Goal: Check status: Check status

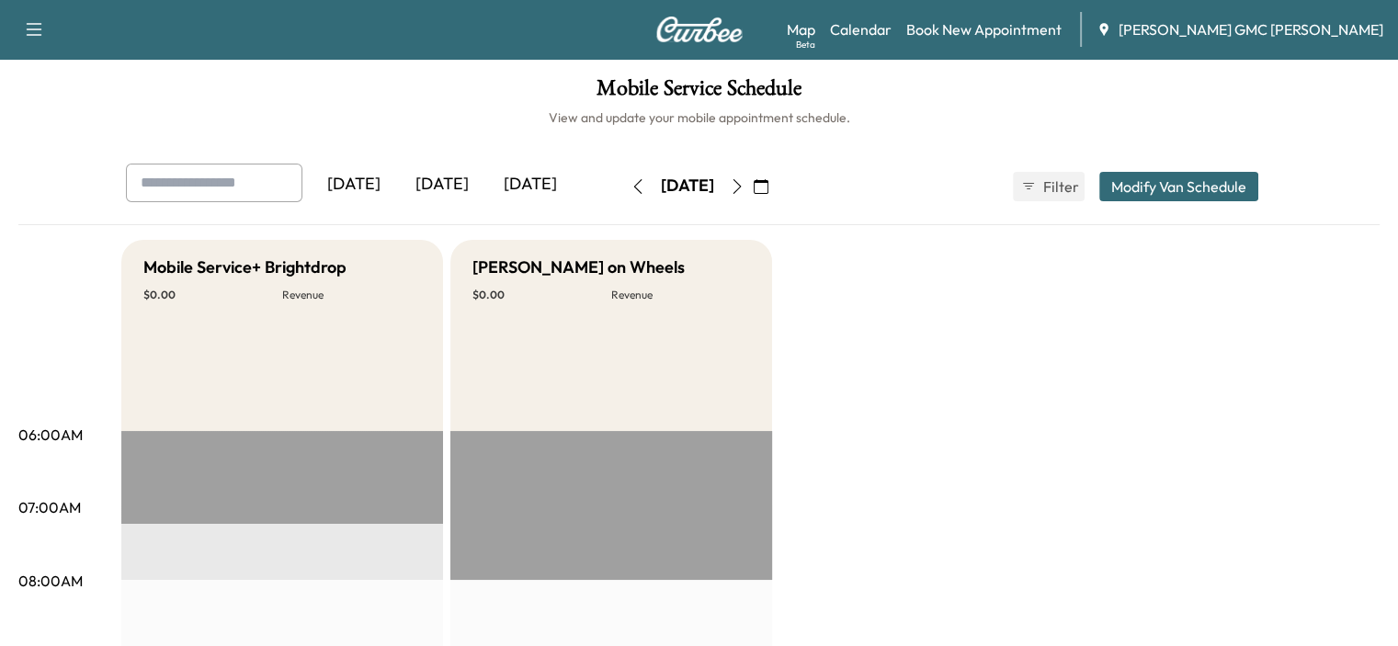
click at [745, 181] on icon "button" at bounding box center [737, 186] width 15 height 15
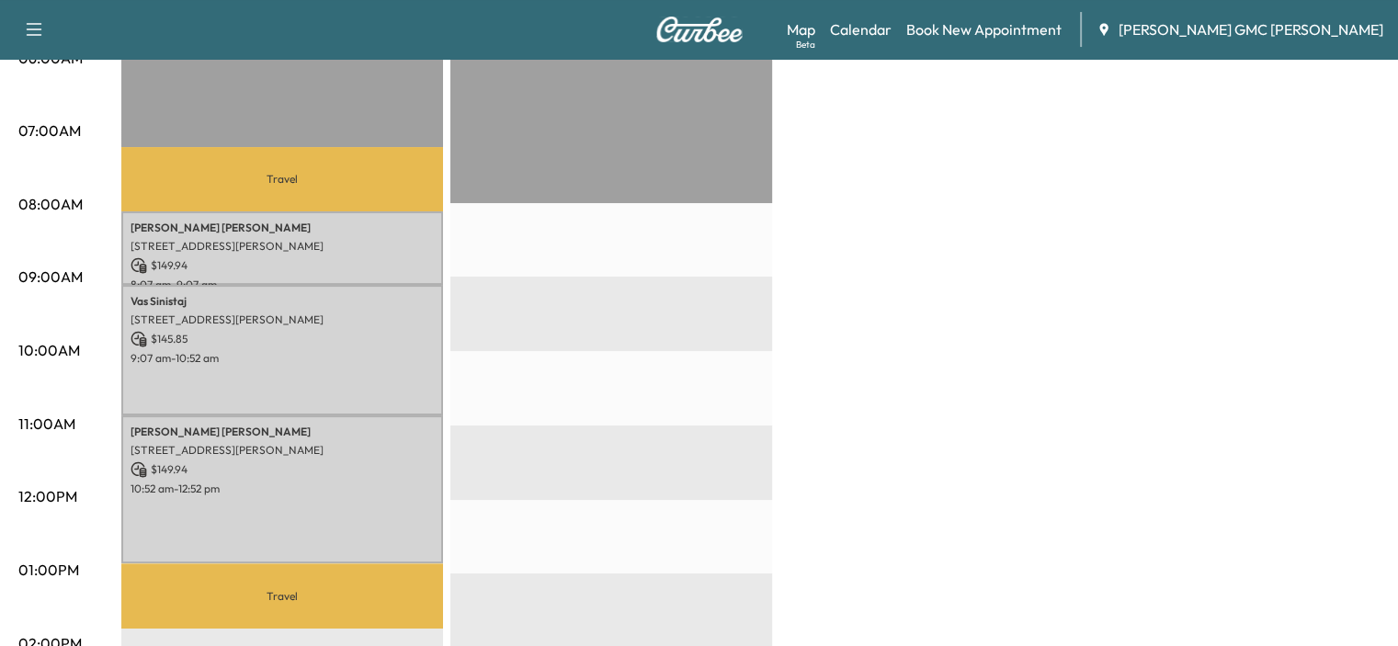
scroll to position [379, 0]
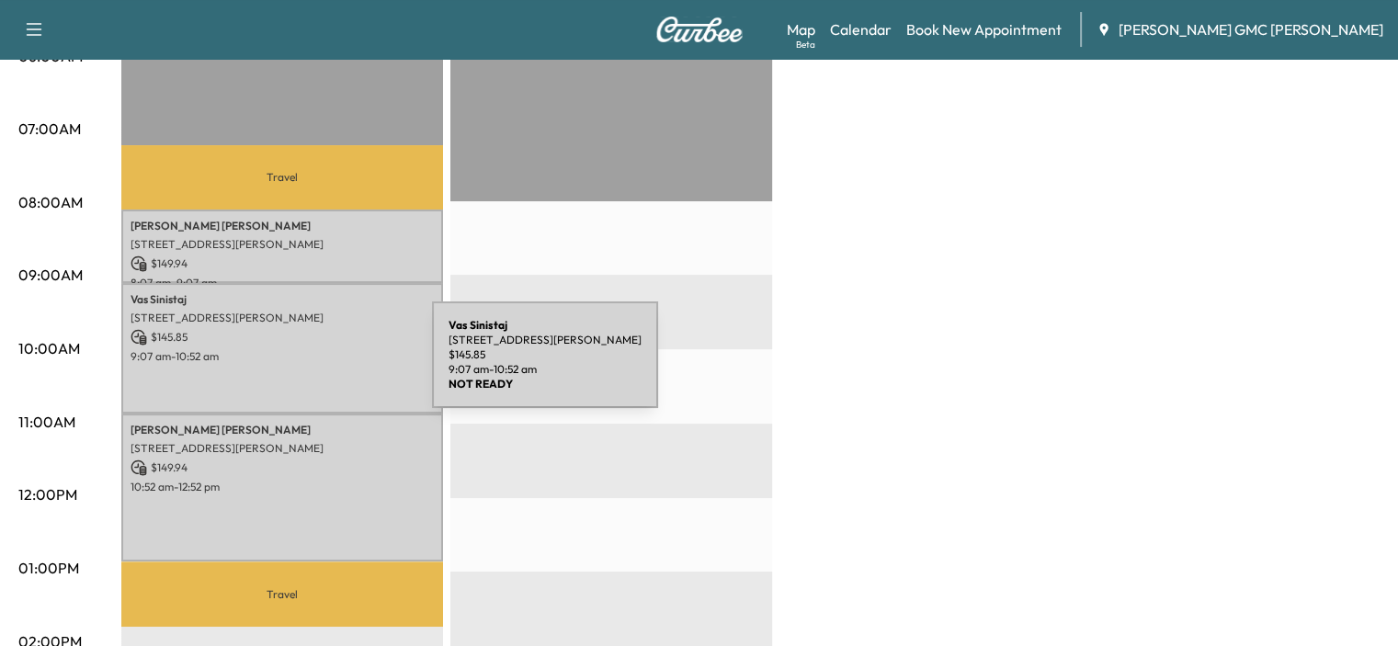
click at [294, 366] on div "Vas Sinistaj [STREET_ADDRESS][PERSON_NAME] $ 145.85 9:07 am - 10:52 am" at bounding box center [282, 348] width 322 height 130
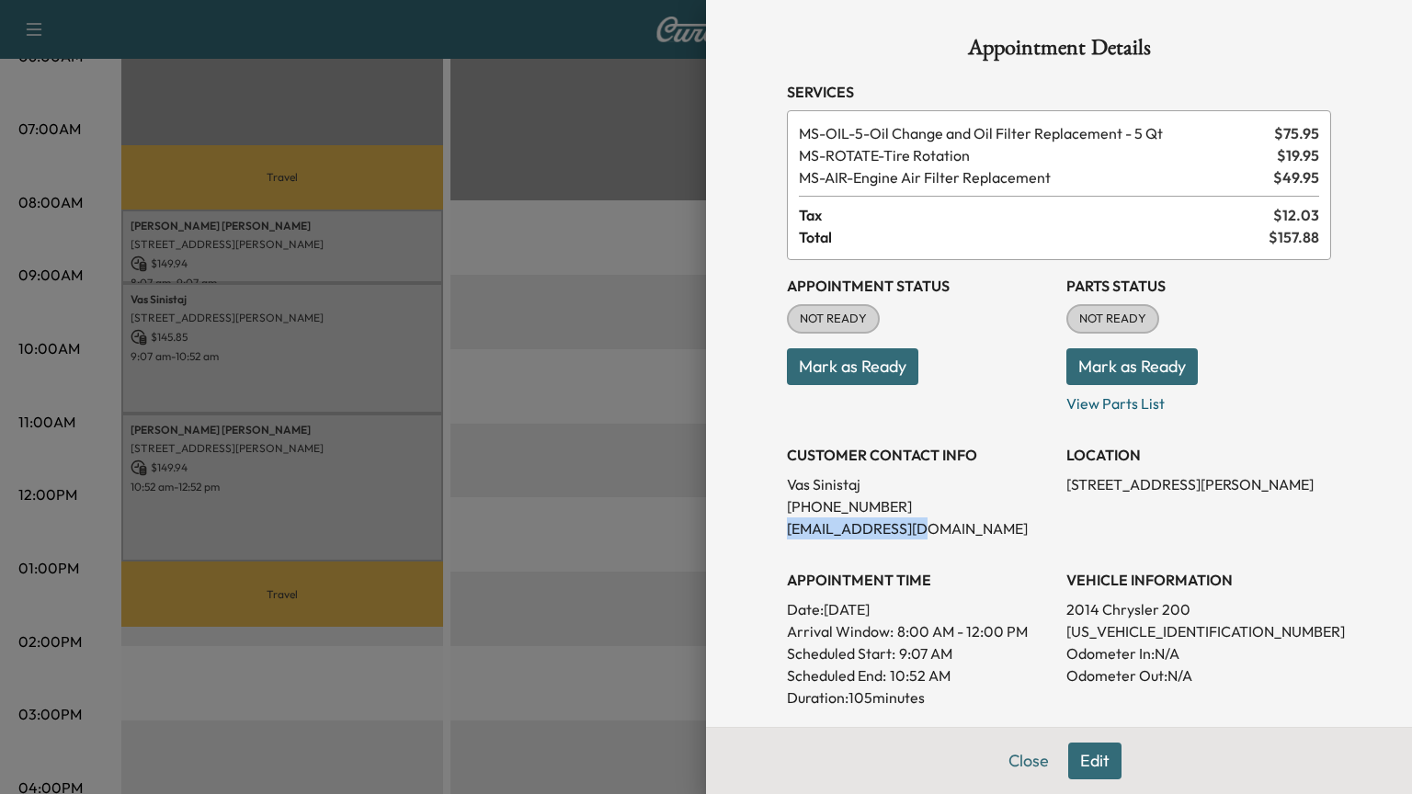
drag, startPoint x: 771, startPoint y: 534, endPoint x: 901, endPoint y: 529, distance: 129.7
click at [901, 529] on div "Appointment Details Services MS-OIL-5 - Oil Change and Oil Filter Replacement -…" at bounding box center [1059, 498] width 588 height 996
copy p "[EMAIL_ADDRESS][DOMAIN_NAME]"
click at [515, 632] on div at bounding box center [706, 397] width 1412 height 794
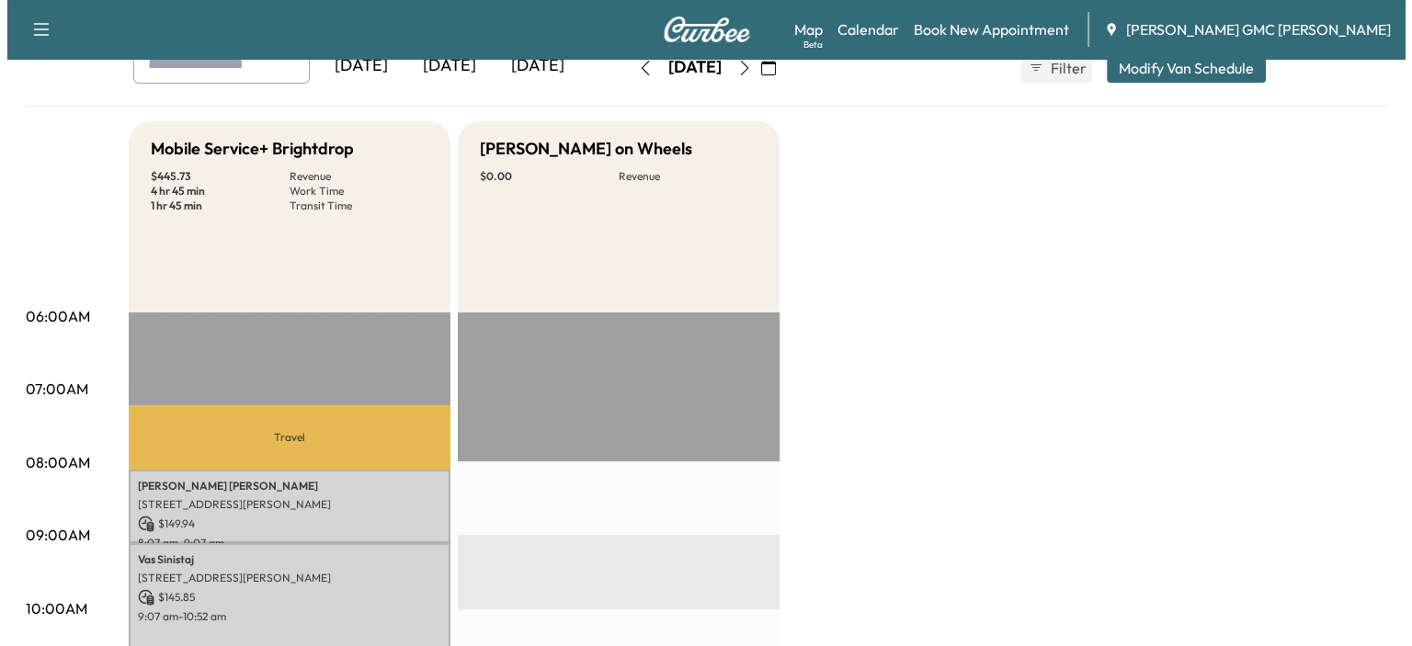
scroll to position [0, 0]
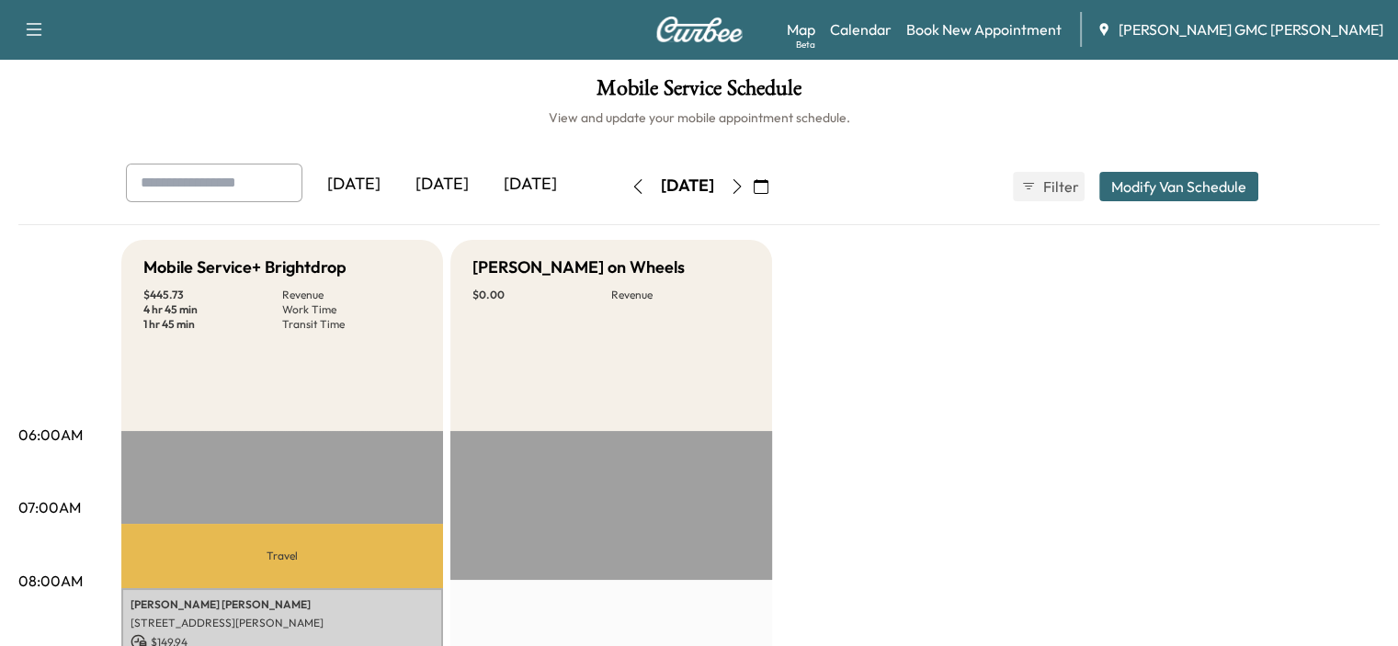
click at [745, 182] on icon "button" at bounding box center [737, 186] width 15 height 15
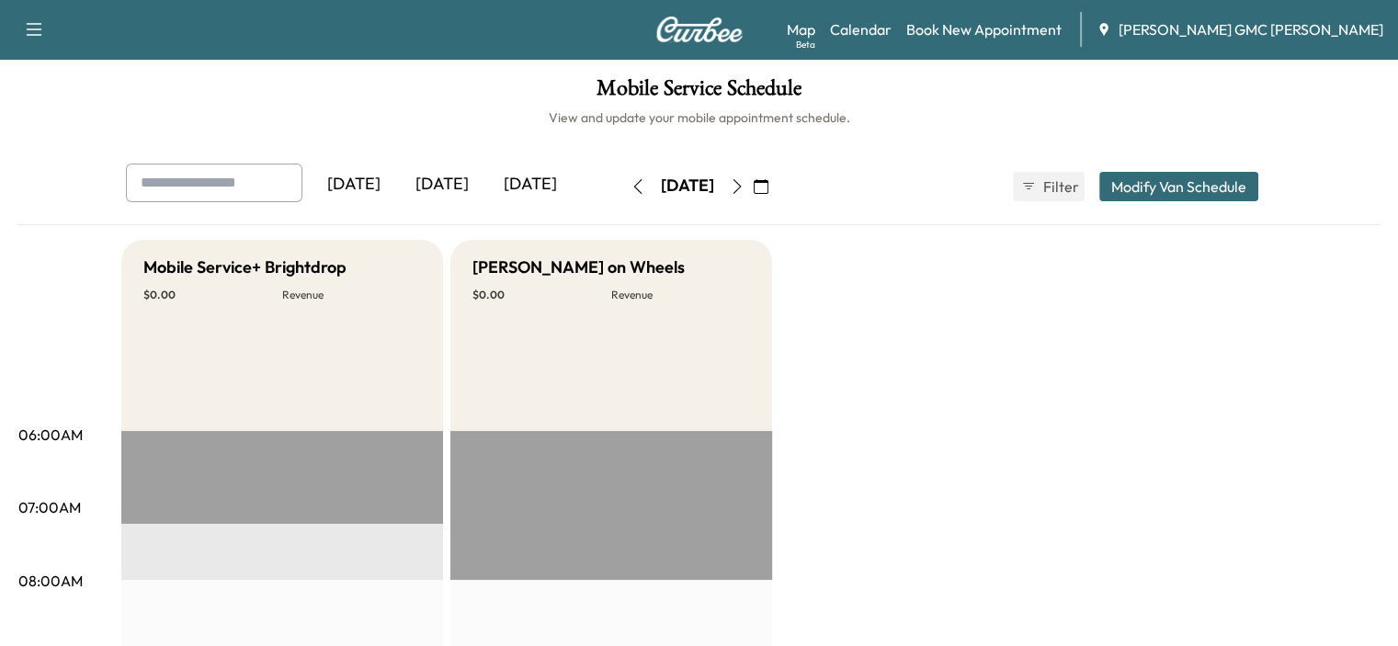
click at [745, 182] on icon "button" at bounding box center [737, 186] width 15 height 15
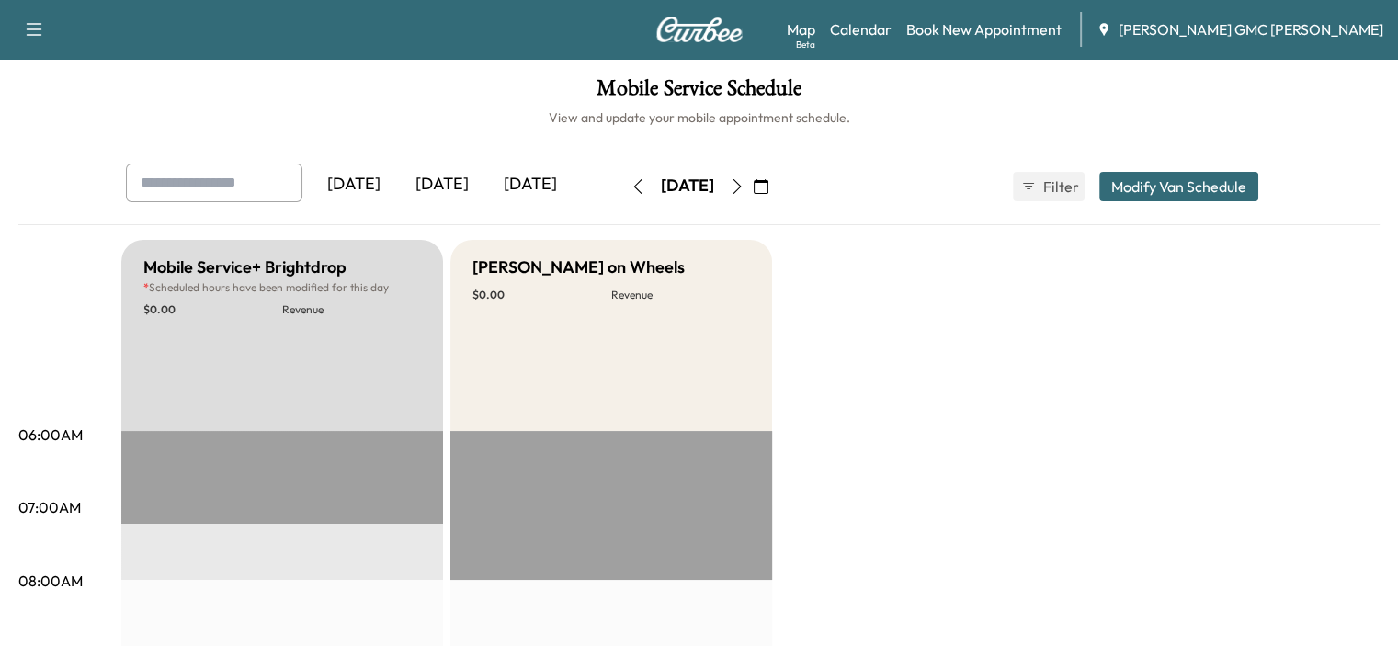
click at [745, 182] on icon "button" at bounding box center [737, 186] width 15 height 15
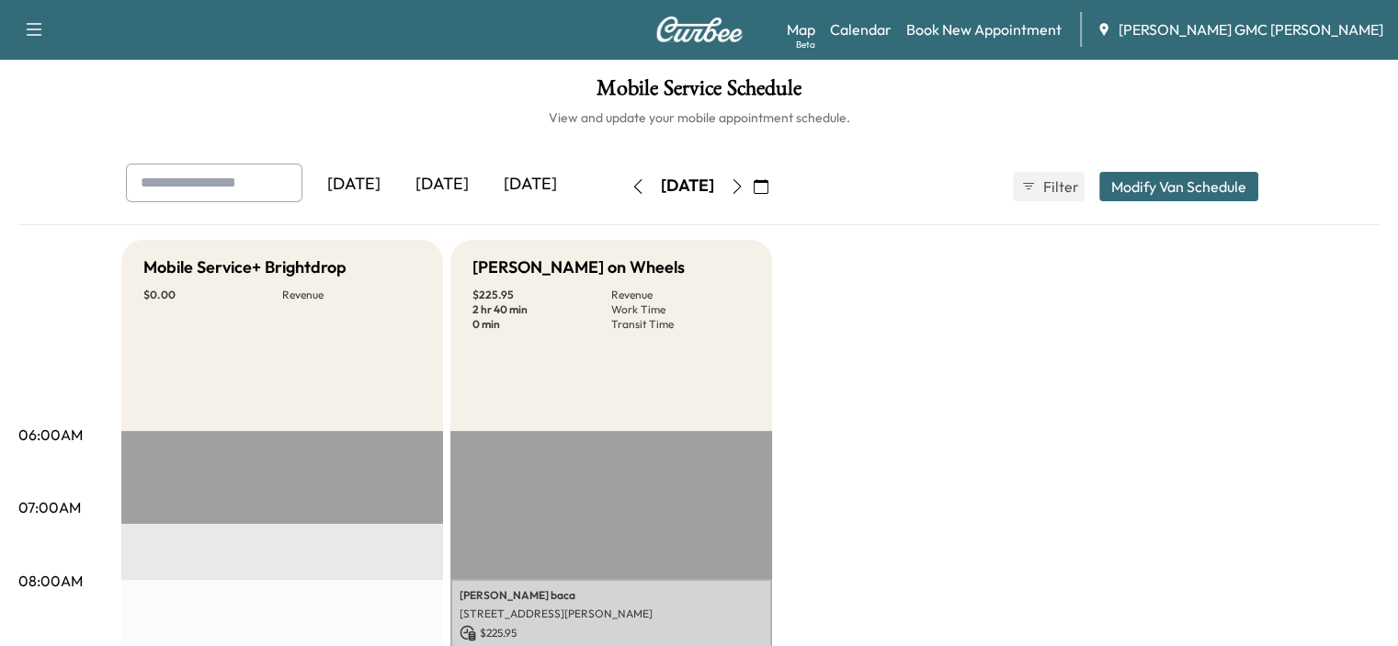
click at [768, 187] on icon "button" at bounding box center [761, 186] width 15 height 15
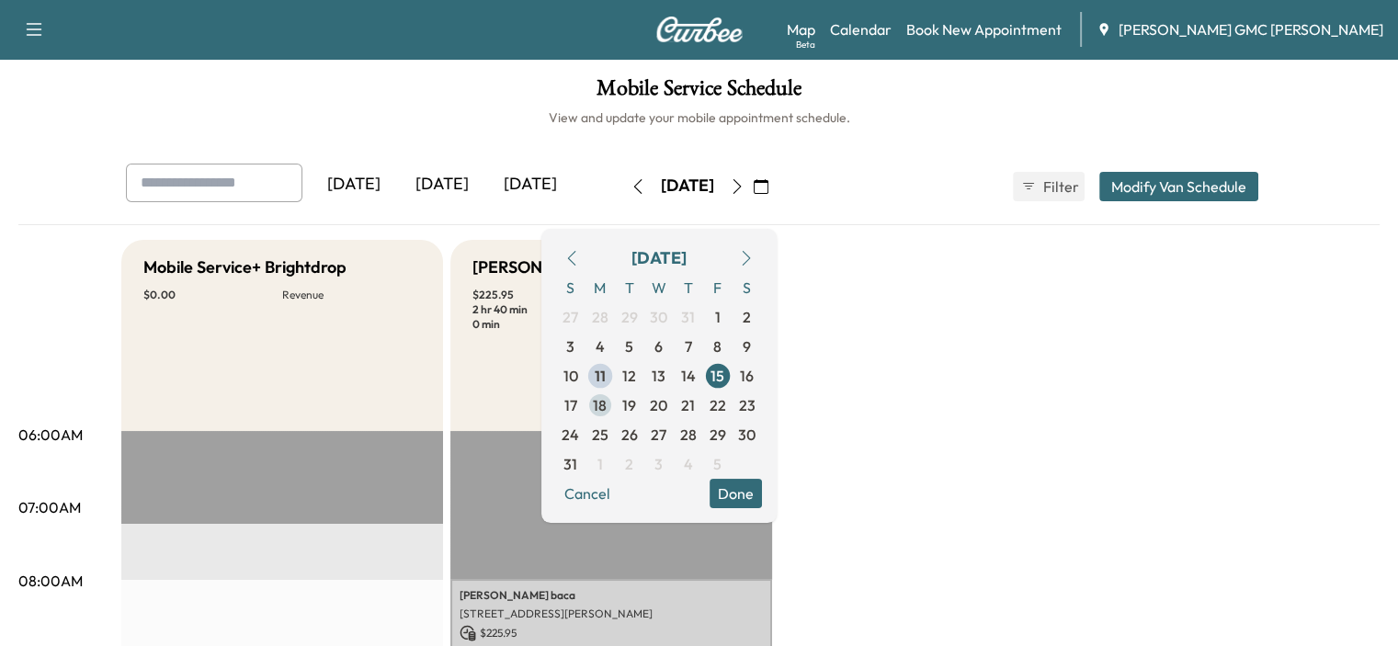
click at [607, 407] on span "18" at bounding box center [600, 405] width 14 height 22
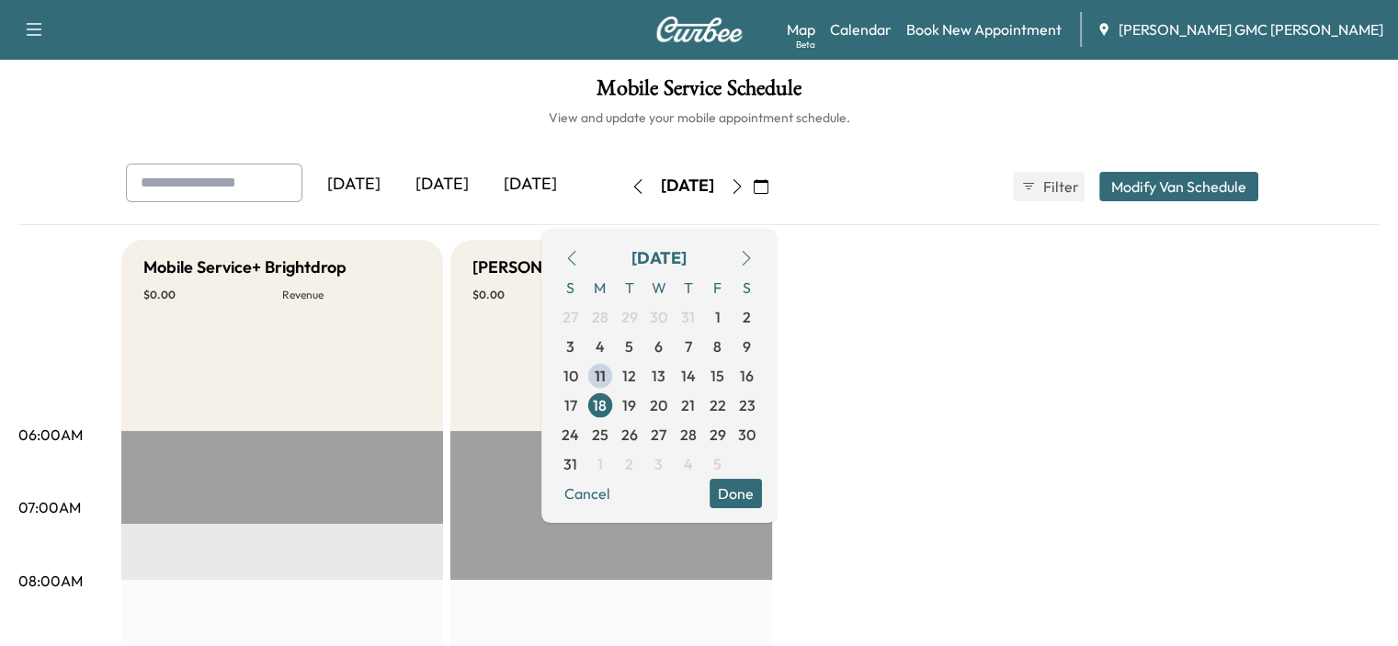
click at [745, 179] on icon "button" at bounding box center [737, 186] width 15 height 15
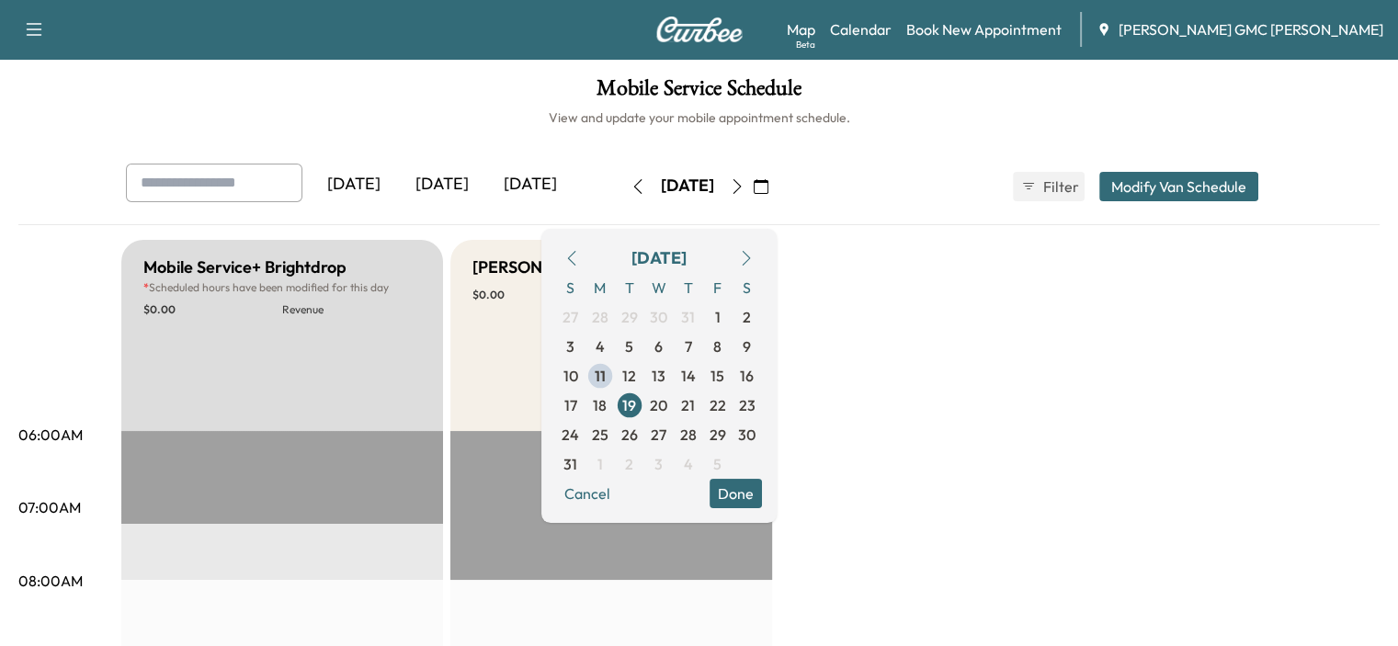
click at [745, 179] on icon "button" at bounding box center [737, 186] width 15 height 15
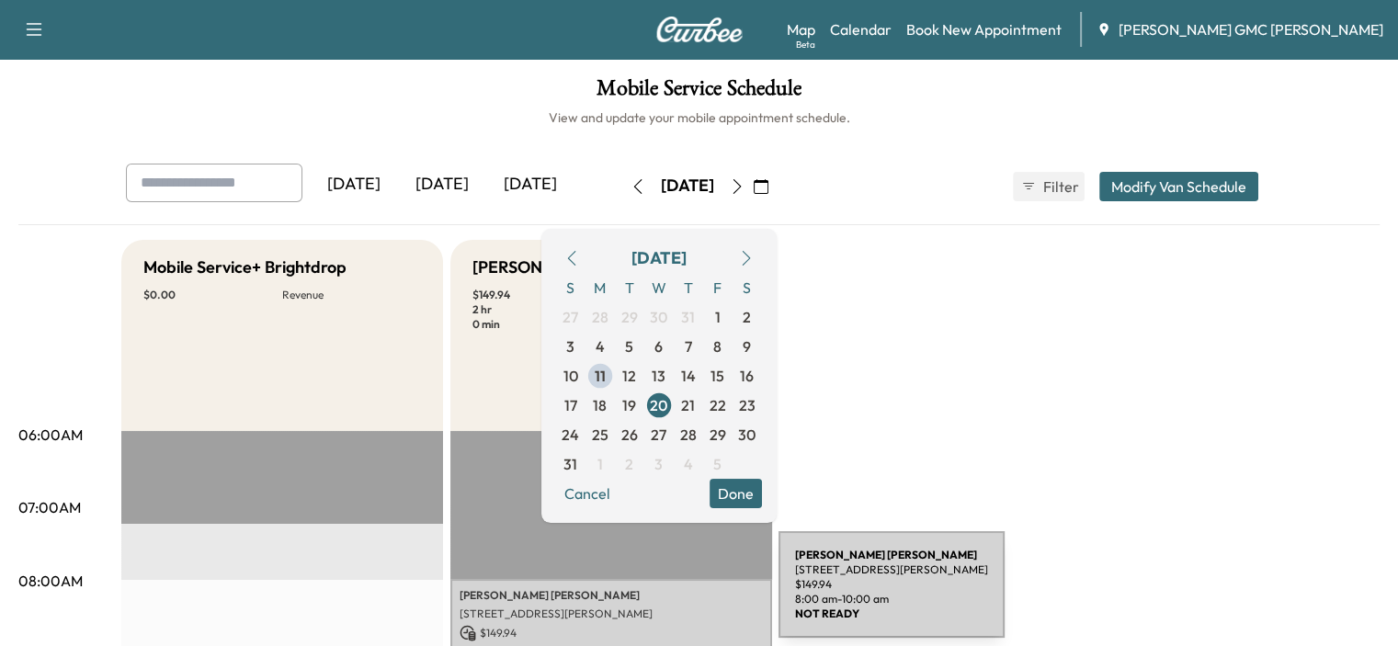
click at [641, 596] on p "[PERSON_NAME]" at bounding box center [611, 595] width 303 height 15
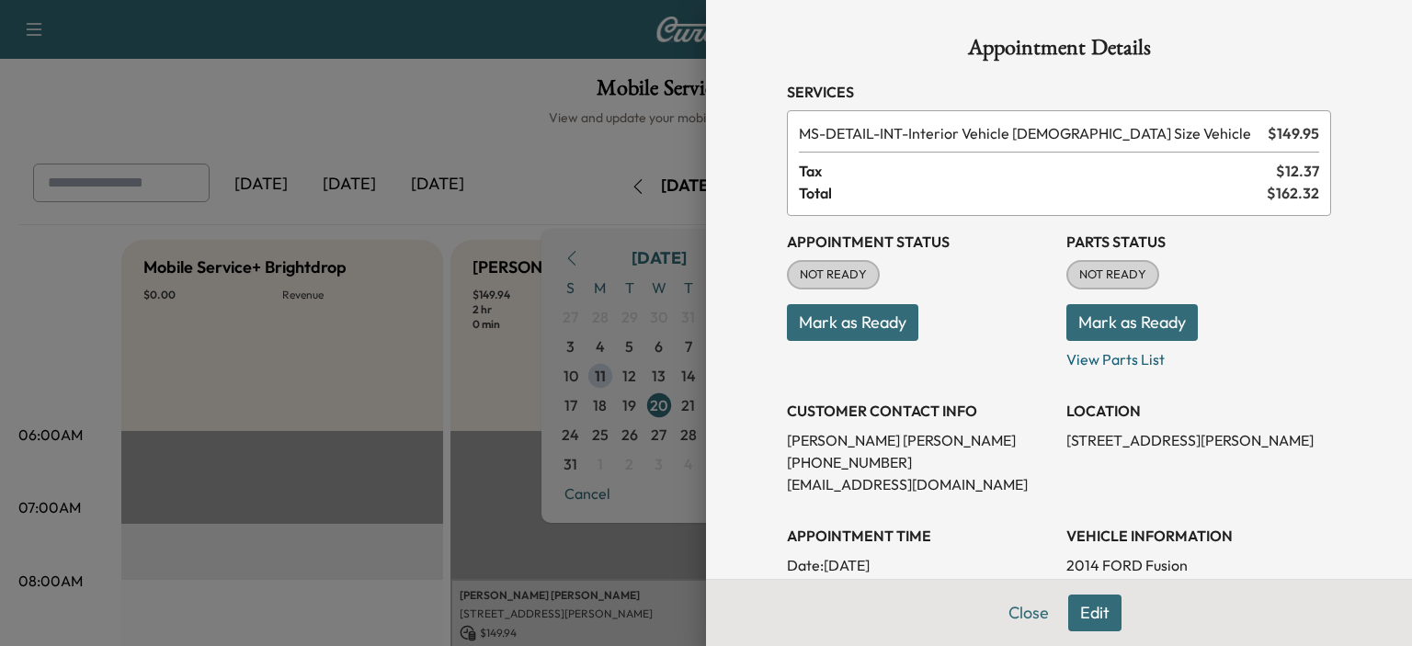
click at [382, 91] on div at bounding box center [706, 323] width 1412 height 646
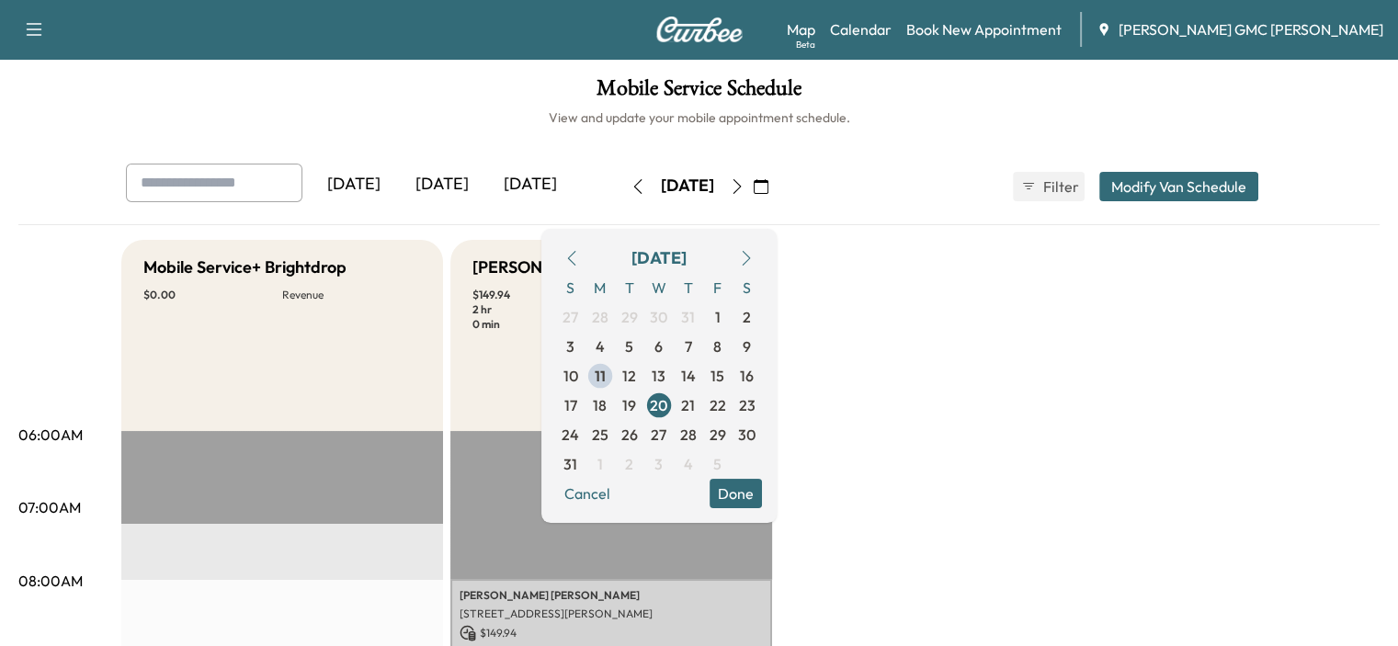
click at [745, 183] on icon "button" at bounding box center [737, 186] width 15 height 15
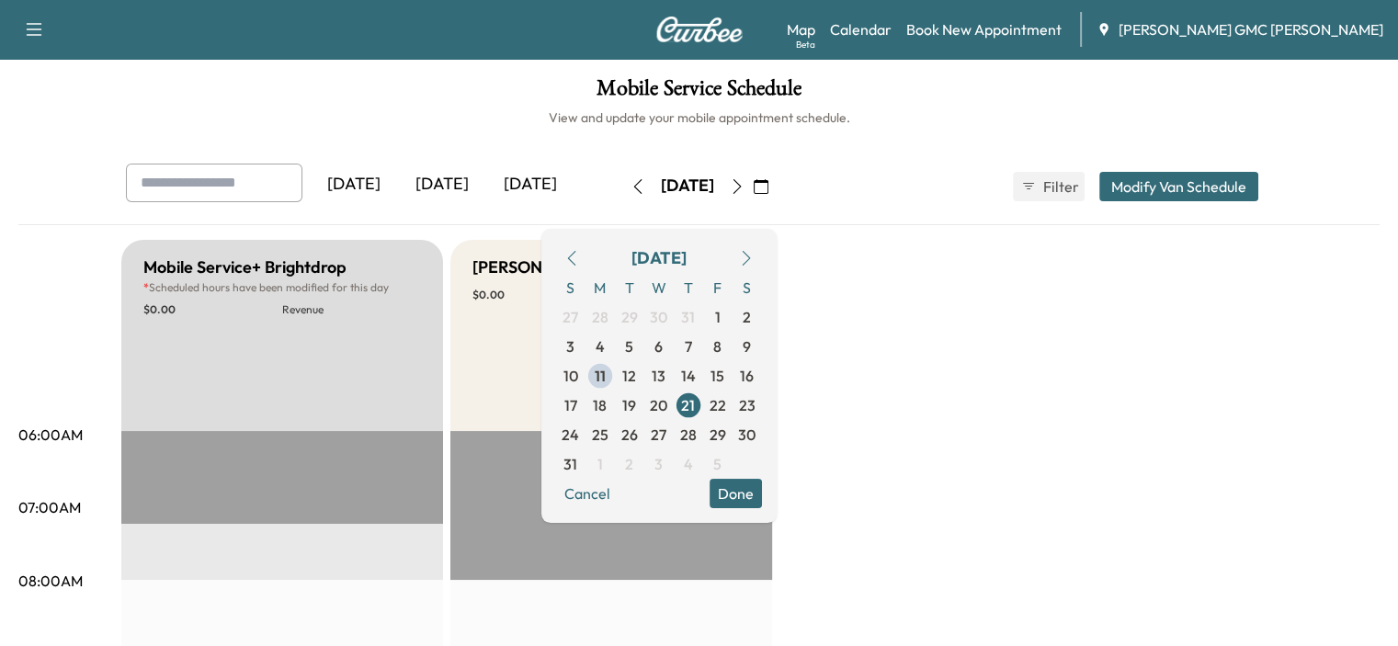
click at [741, 184] on icon "button" at bounding box center [737, 186] width 8 height 15
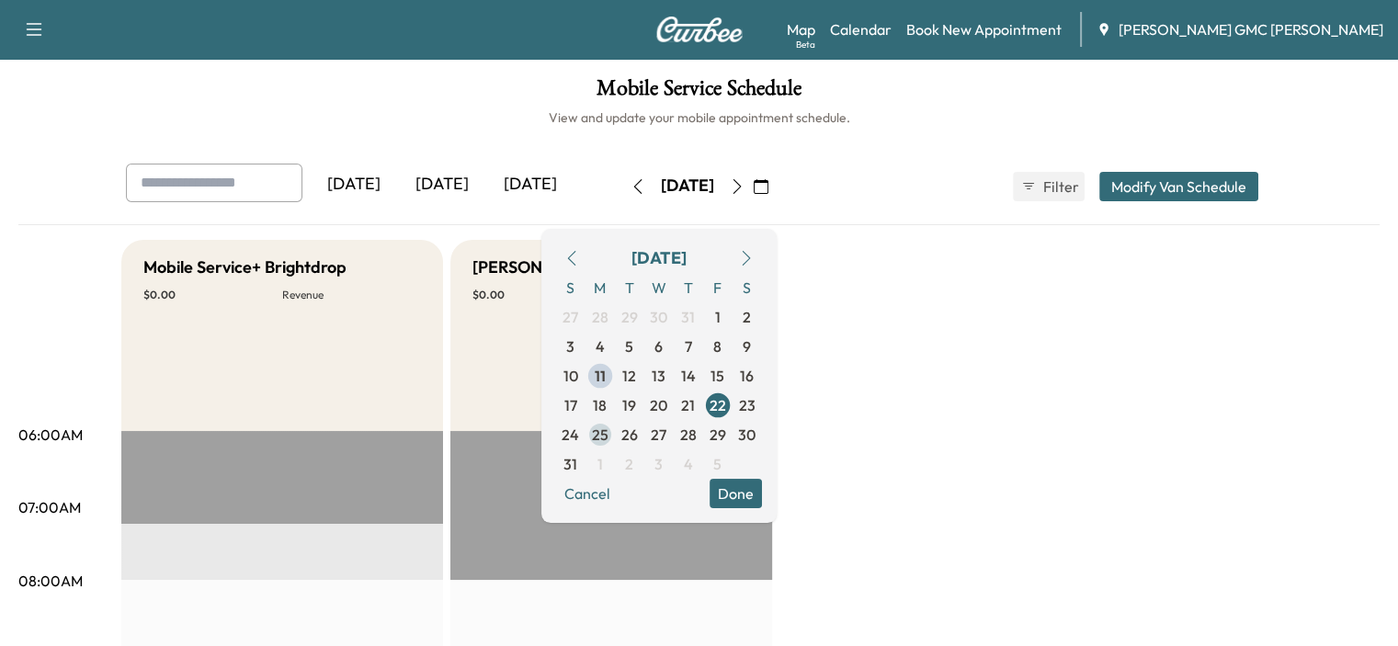
click at [609, 427] on span "25" at bounding box center [600, 435] width 17 height 22
click at [745, 187] on icon "button" at bounding box center [737, 186] width 15 height 15
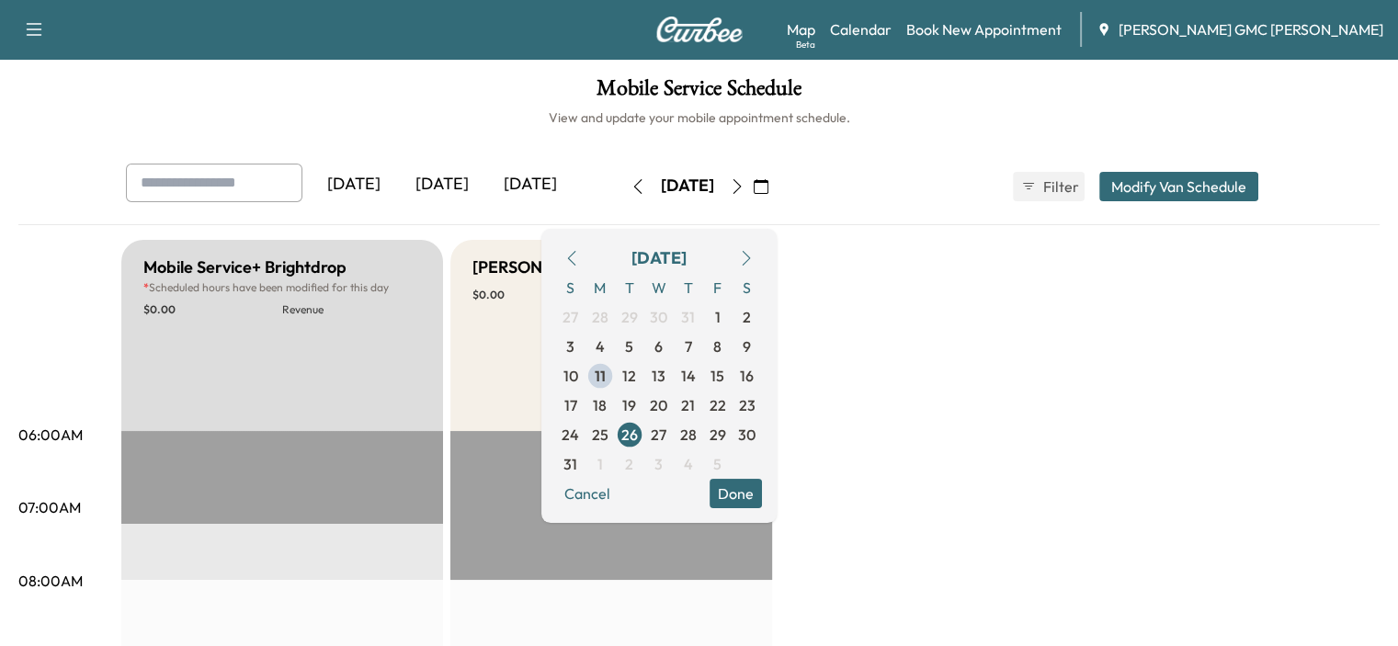
click at [745, 187] on icon "button" at bounding box center [737, 186] width 15 height 15
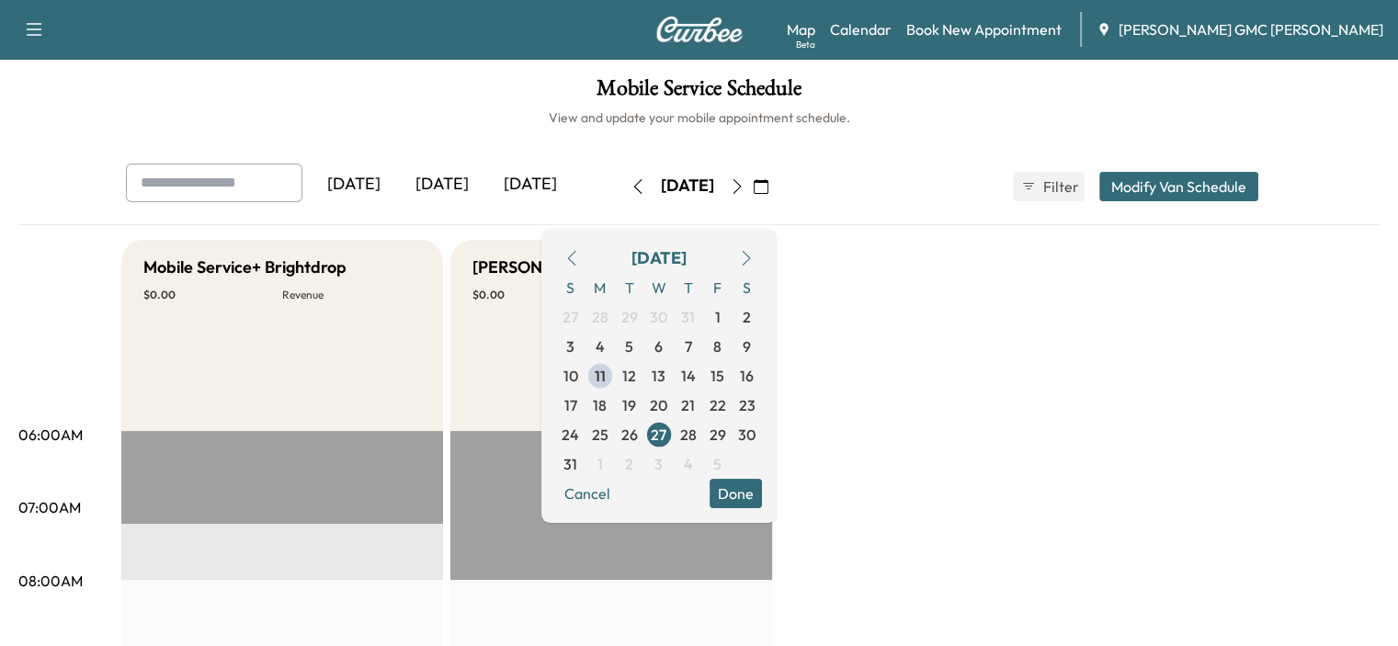
click at [753, 187] on button "button" at bounding box center [737, 186] width 31 height 29
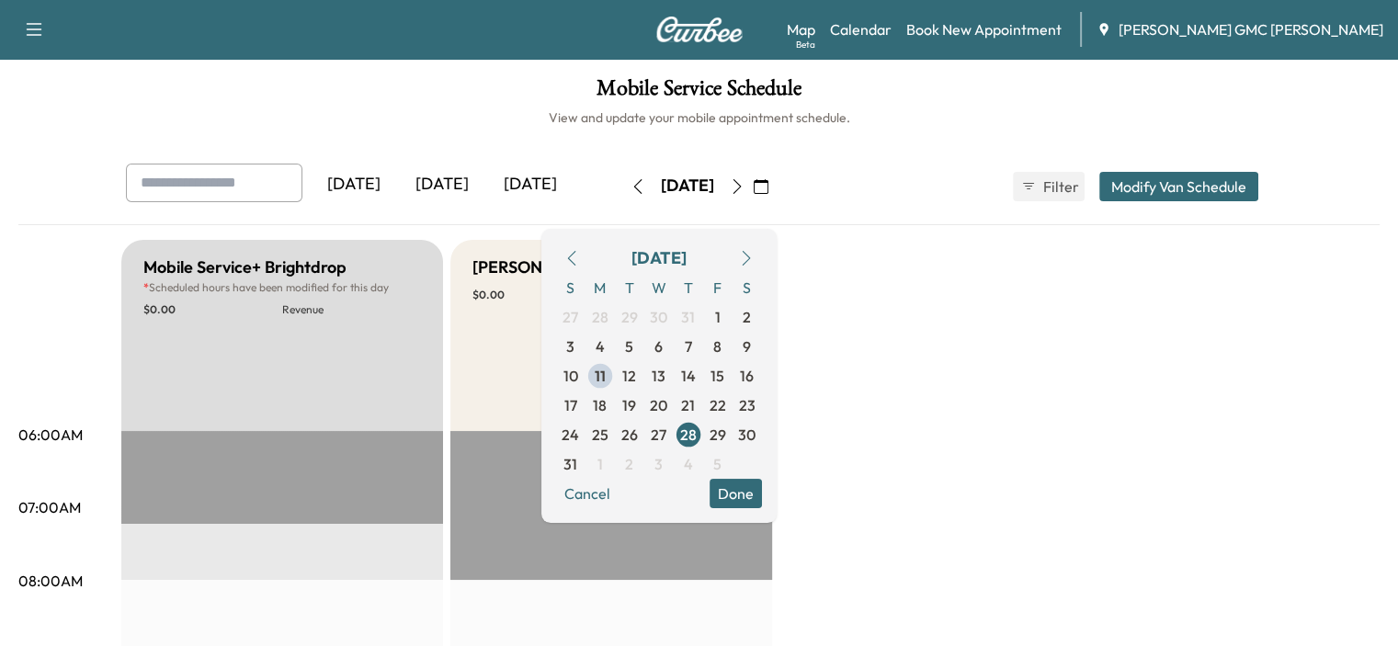
click at [745, 187] on icon "button" at bounding box center [737, 186] width 15 height 15
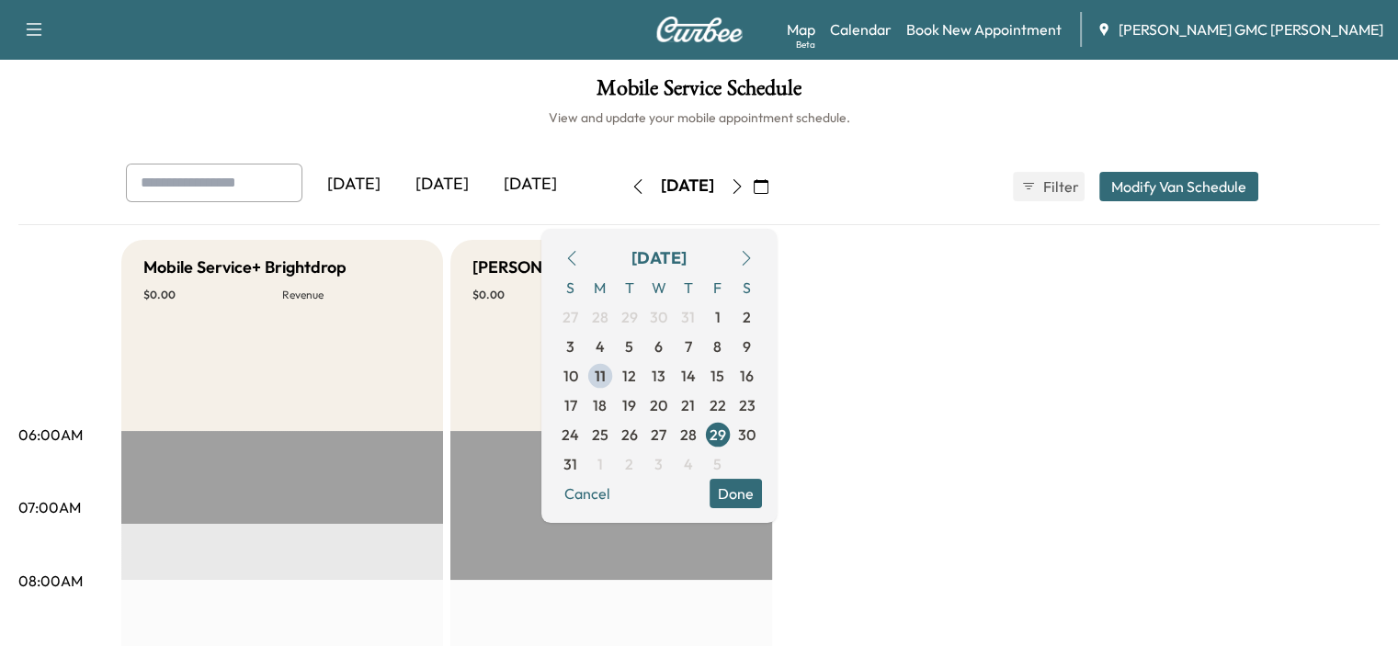
click at [745, 187] on icon "button" at bounding box center [737, 186] width 15 height 15
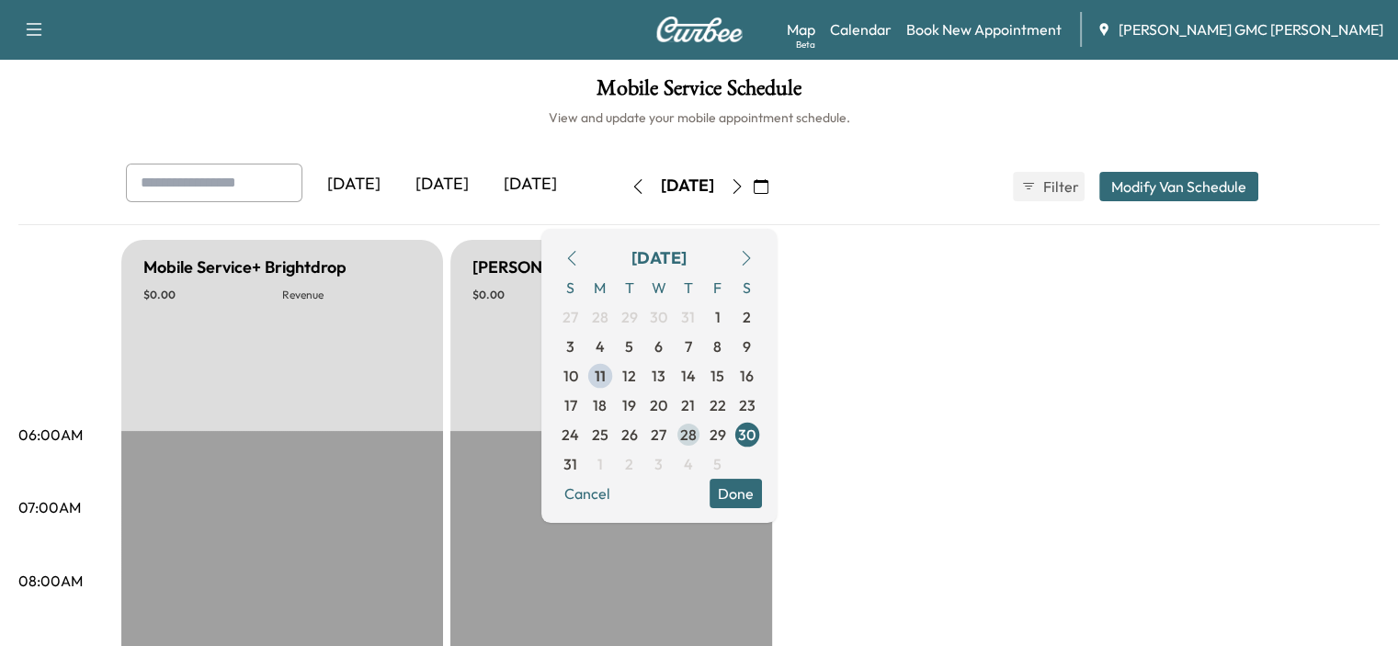
click at [697, 427] on span "28" at bounding box center [688, 435] width 17 height 22
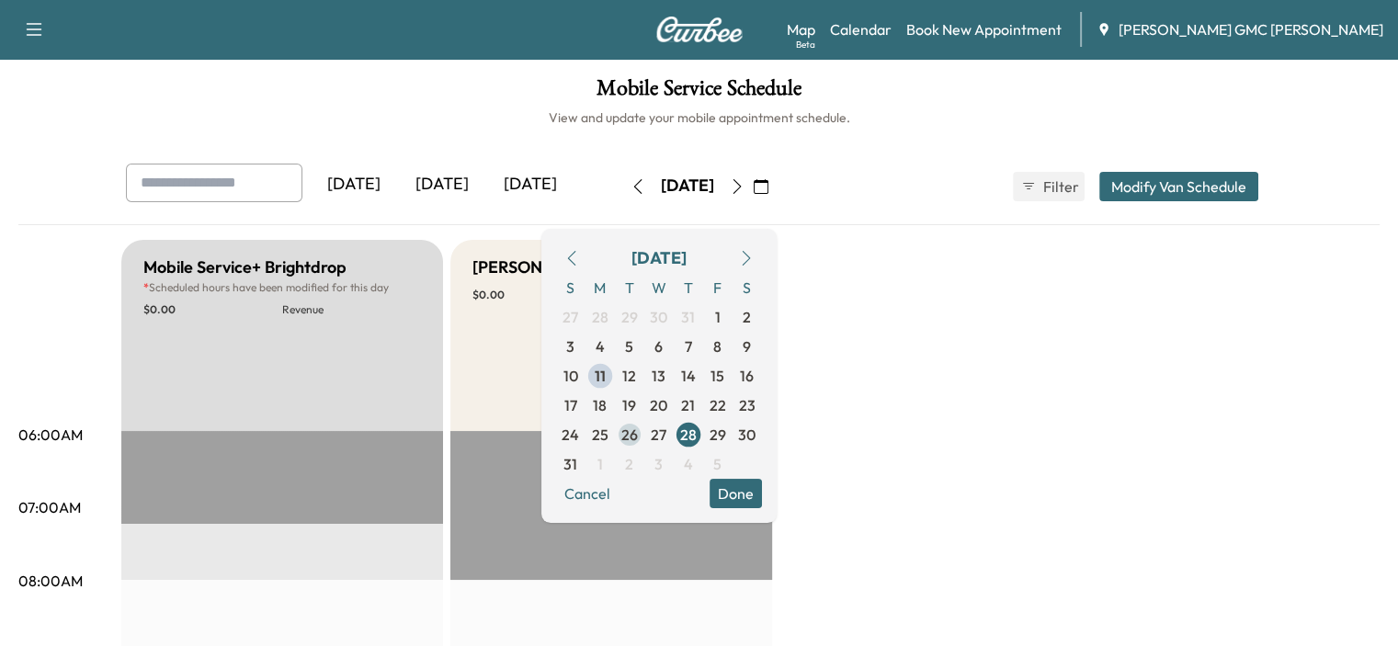
click at [638, 437] on span "26" at bounding box center [629, 435] width 17 height 22
click at [606, 374] on span "11" at bounding box center [600, 376] width 11 height 22
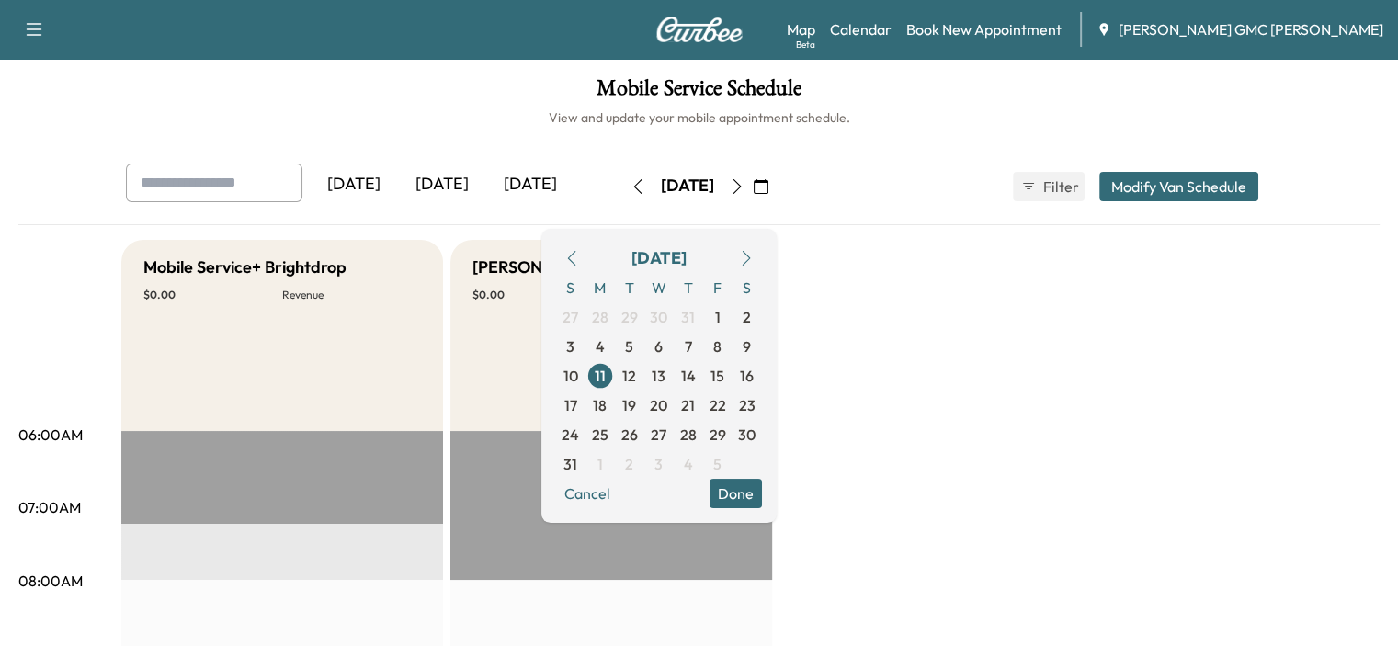
click at [500, 112] on h6 "View and update your mobile appointment schedule." at bounding box center [698, 117] width 1361 height 18
